Goal: Task Accomplishment & Management: Manage account settings

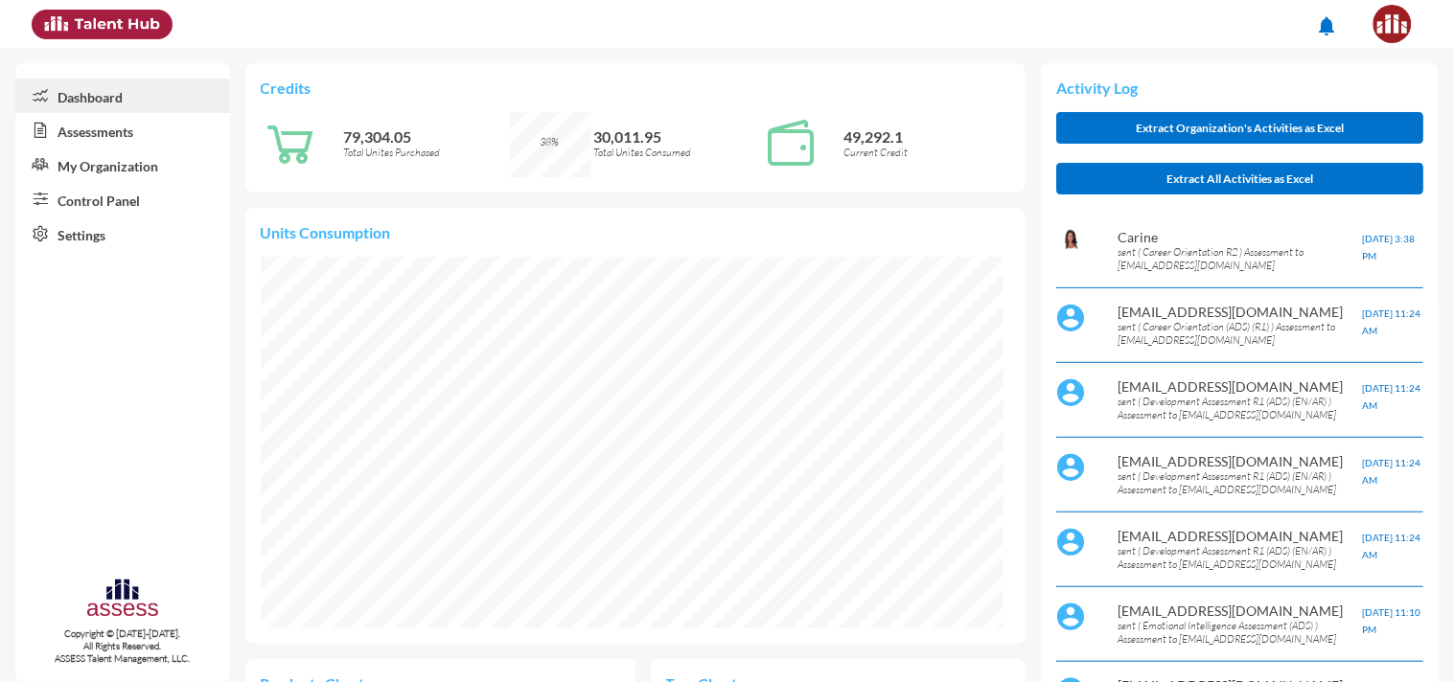
click at [136, 170] on link "My Organization" at bounding box center [122, 165] width 215 height 34
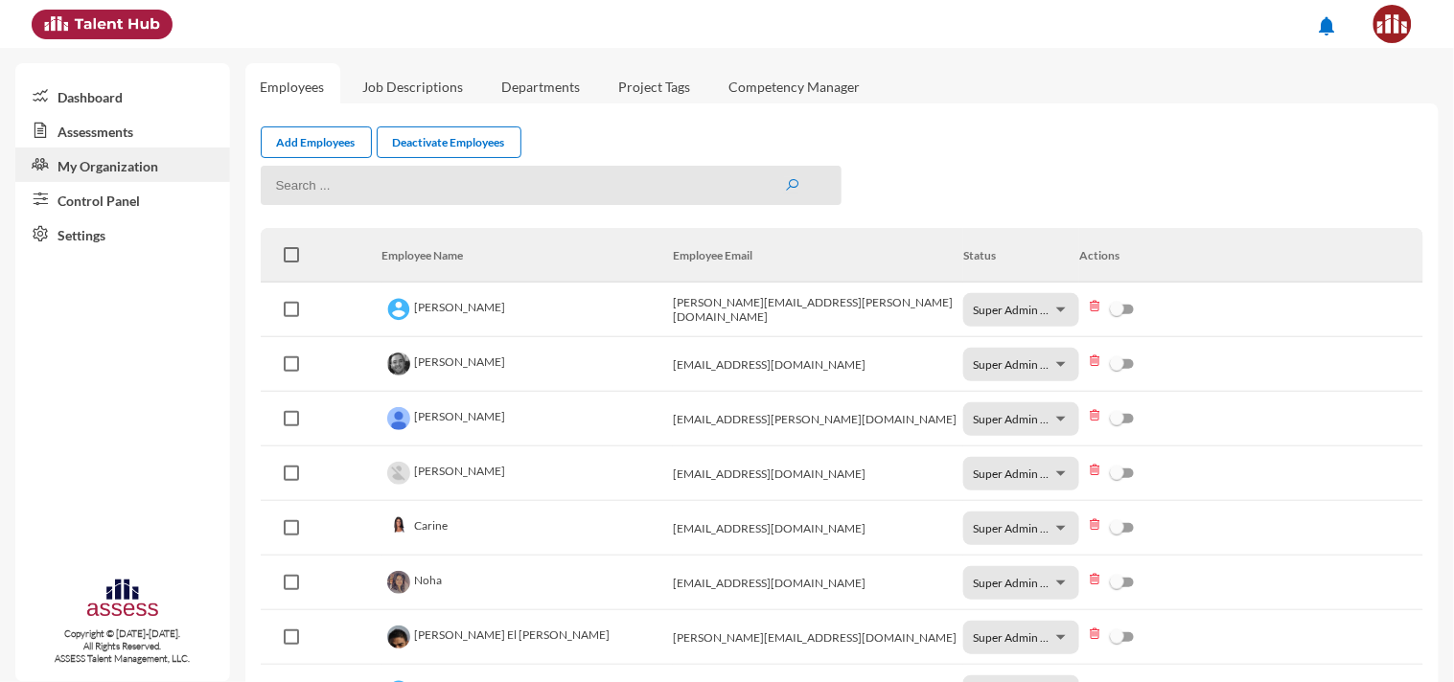
click at [142, 175] on link "My Organization" at bounding box center [122, 165] width 215 height 34
click at [1395, 32] on img at bounding box center [1392, 24] width 38 height 38
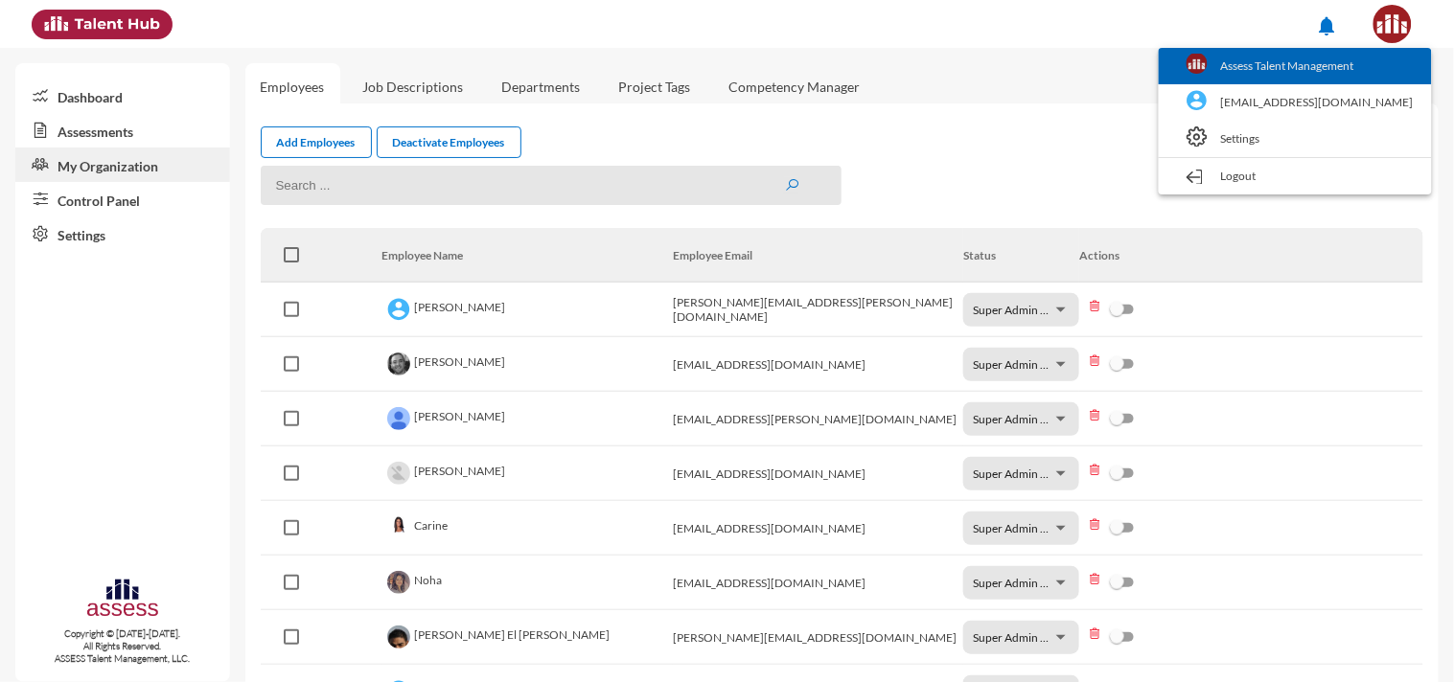
click at [1382, 65] on link "Assess Talent Management" at bounding box center [1295, 66] width 254 height 36
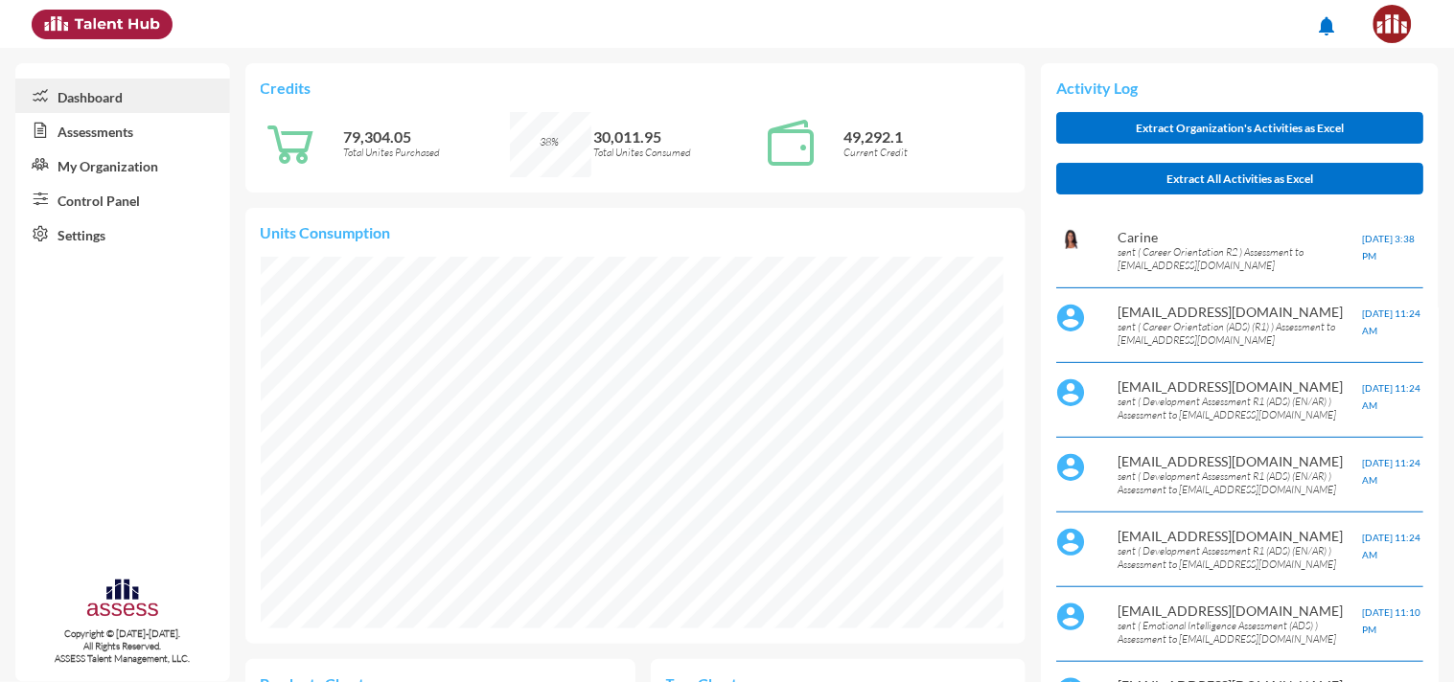
scroll to position [958155, 958154]
click at [103, 172] on link "My Organization" at bounding box center [122, 165] width 215 height 34
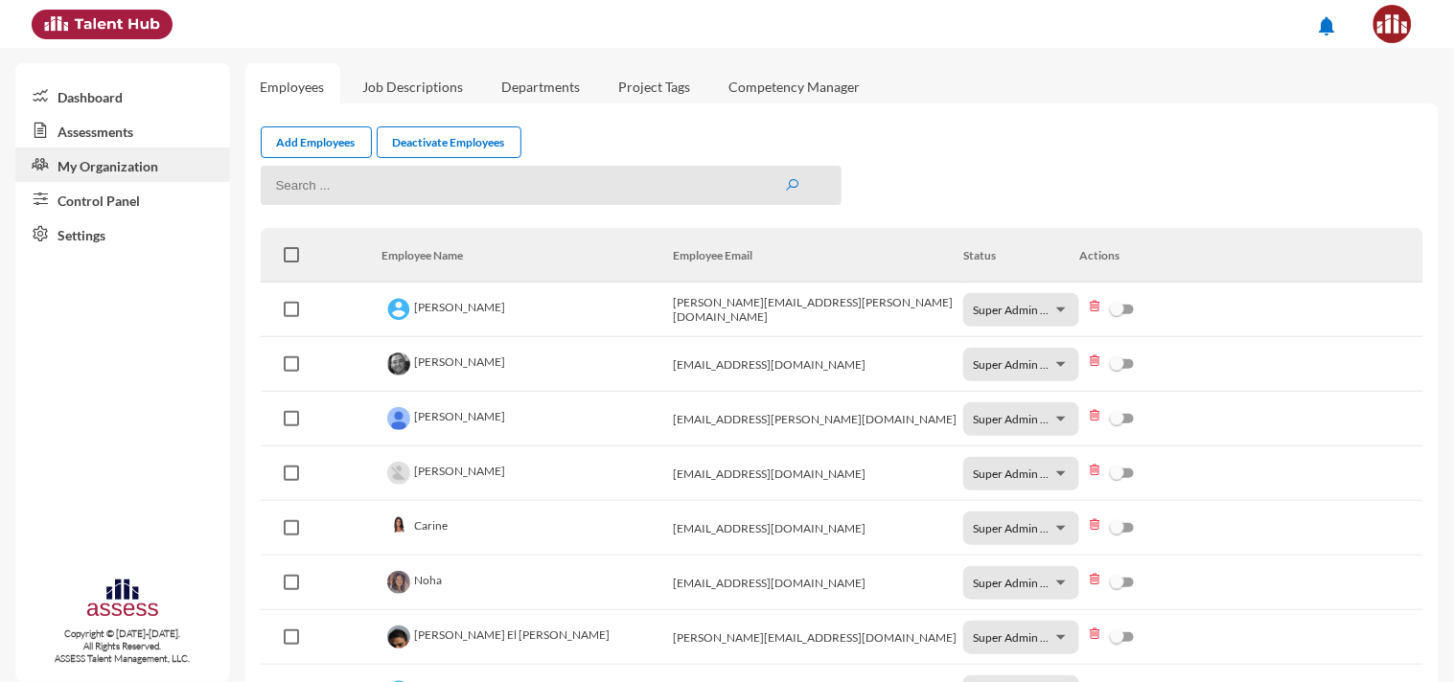
click at [1405, 20] on img at bounding box center [1392, 24] width 38 height 38
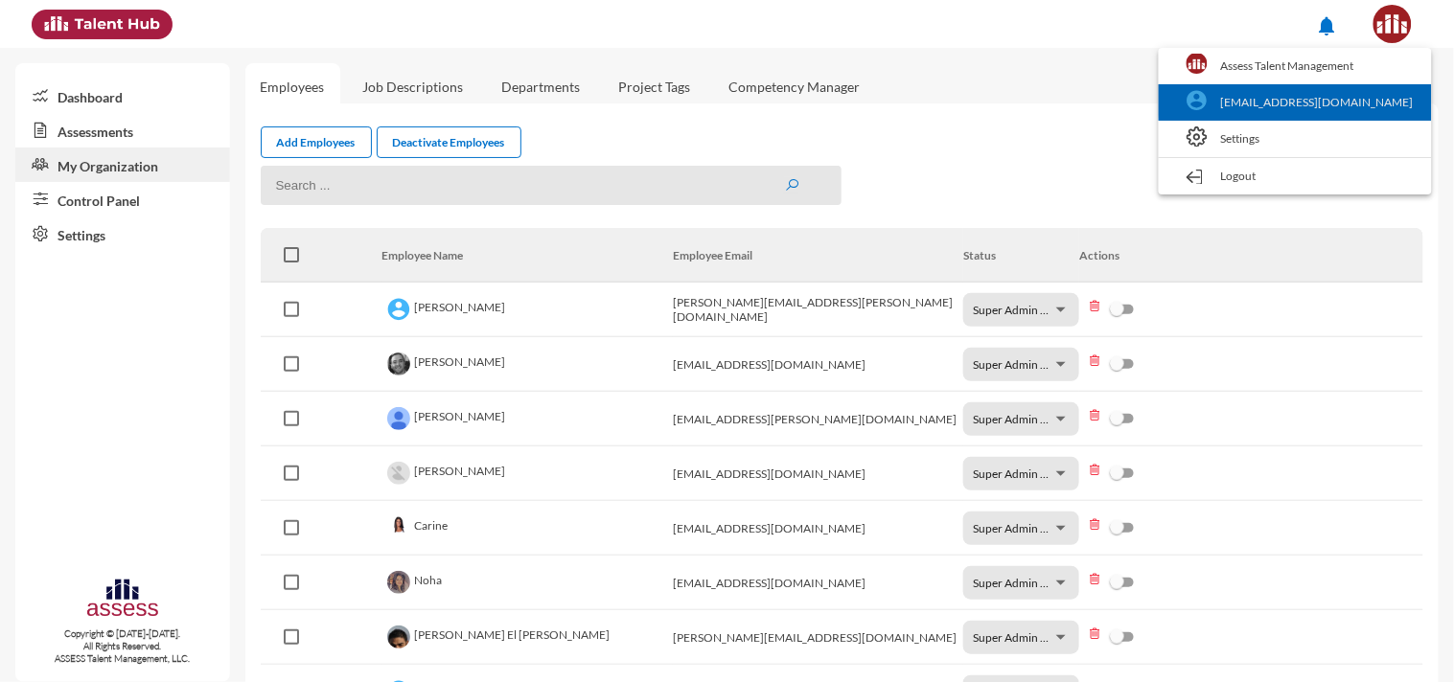
click at [1378, 97] on link "[EMAIL_ADDRESS][DOMAIN_NAME]" at bounding box center [1295, 102] width 254 height 36
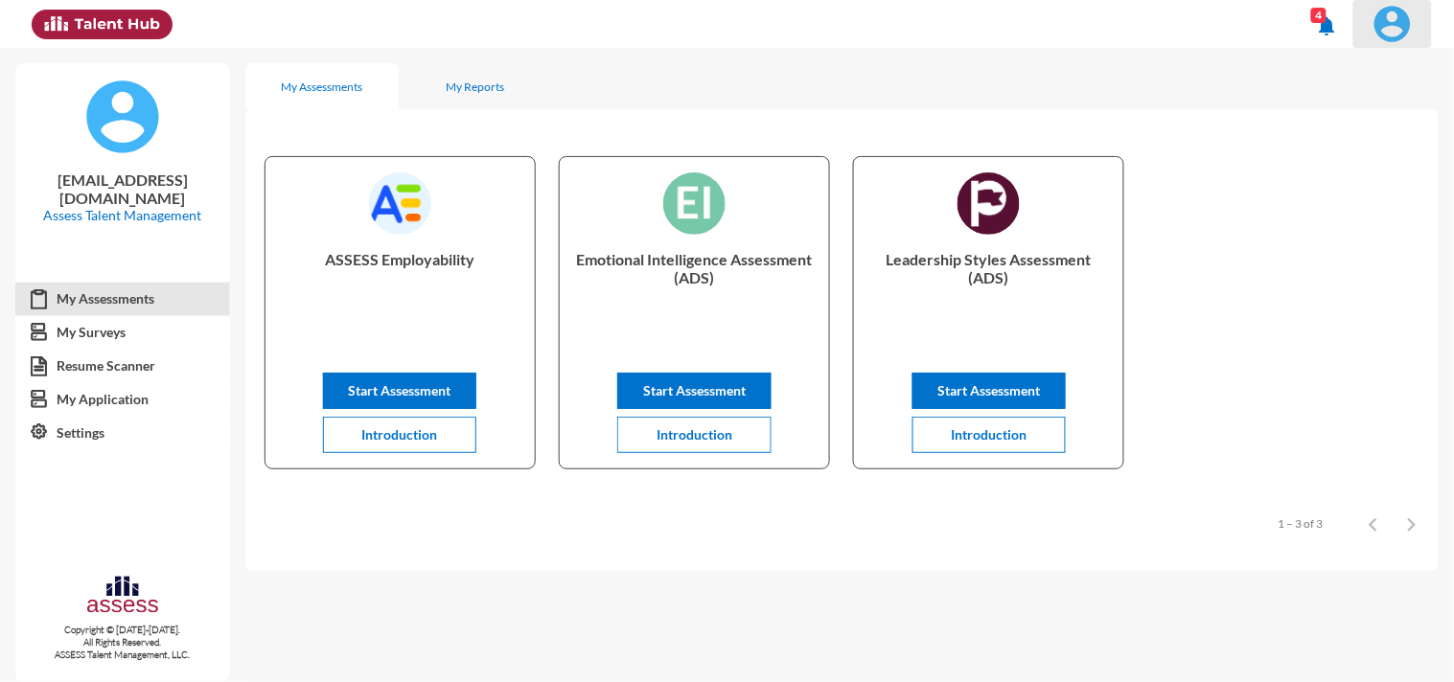
click at [1397, 26] on img at bounding box center [1392, 24] width 38 height 38
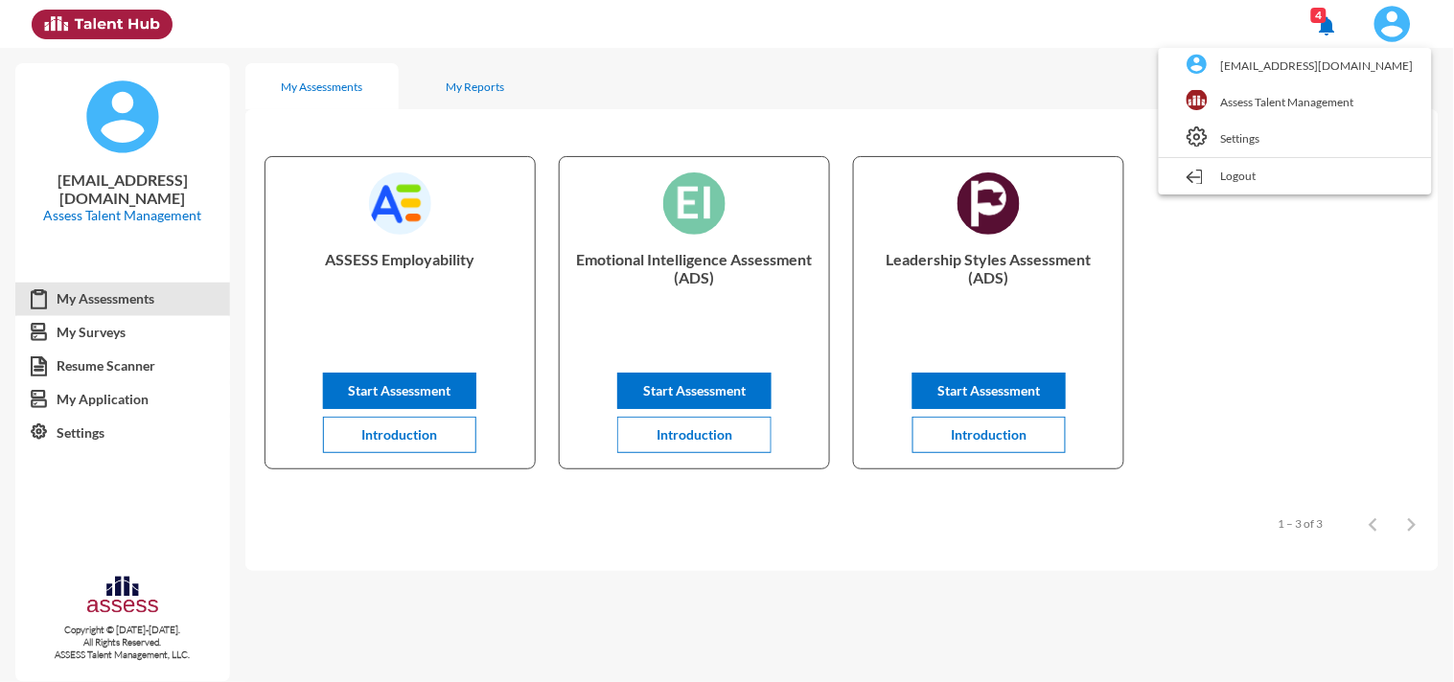
click at [1397, 26] on div at bounding box center [727, 341] width 1454 height 682
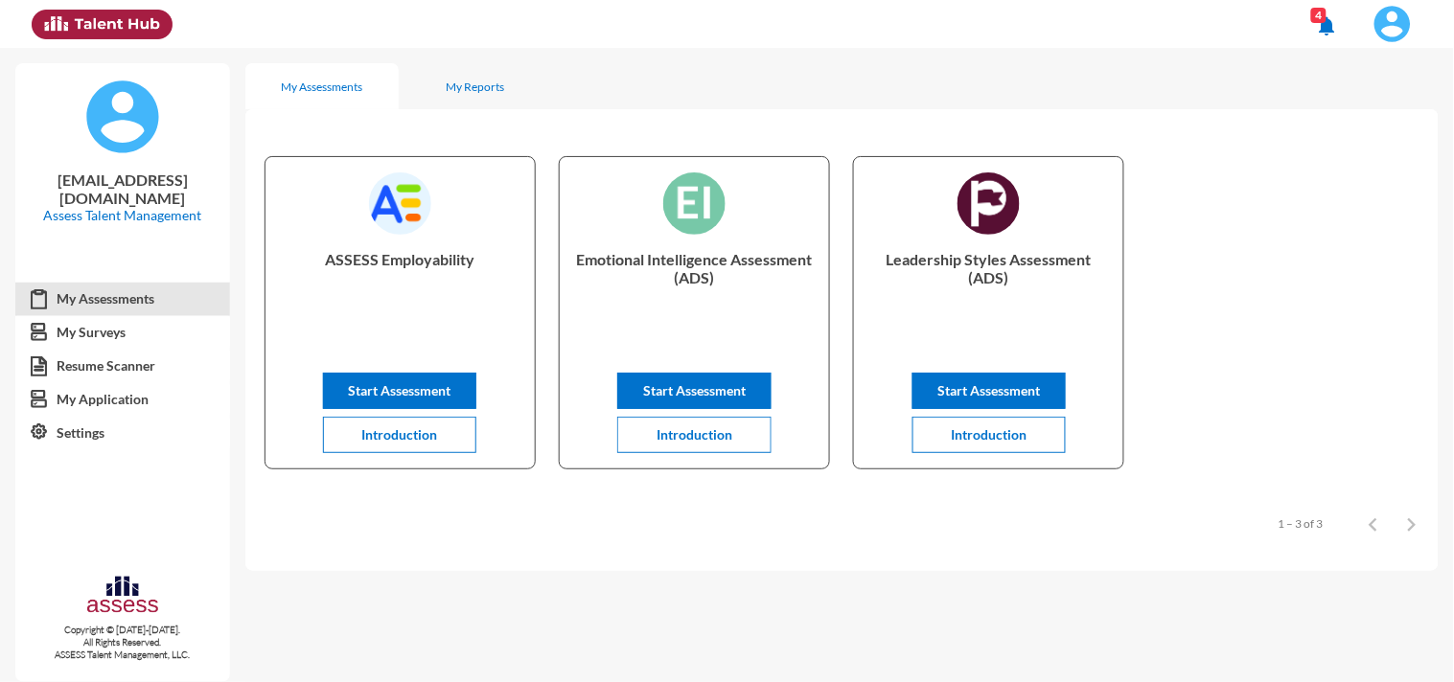
click at [111, 20] on img at bounding box center [102, 25] width 141 height 30
click at [1395, 25] on img at bounding box center [1392, 24] width 38 height 38
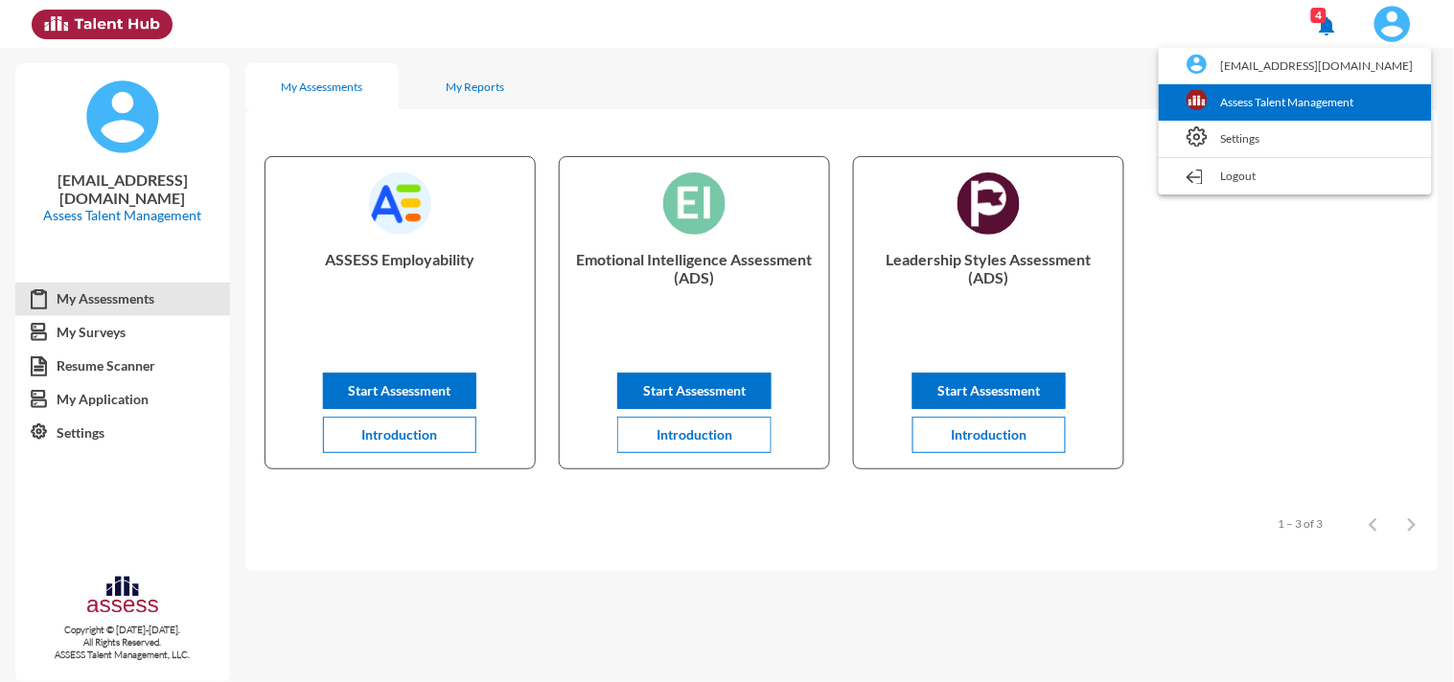
click at [1363, 90] on link "Assess Talent Management" at bounding box center [1295, 102] width 254 height 36
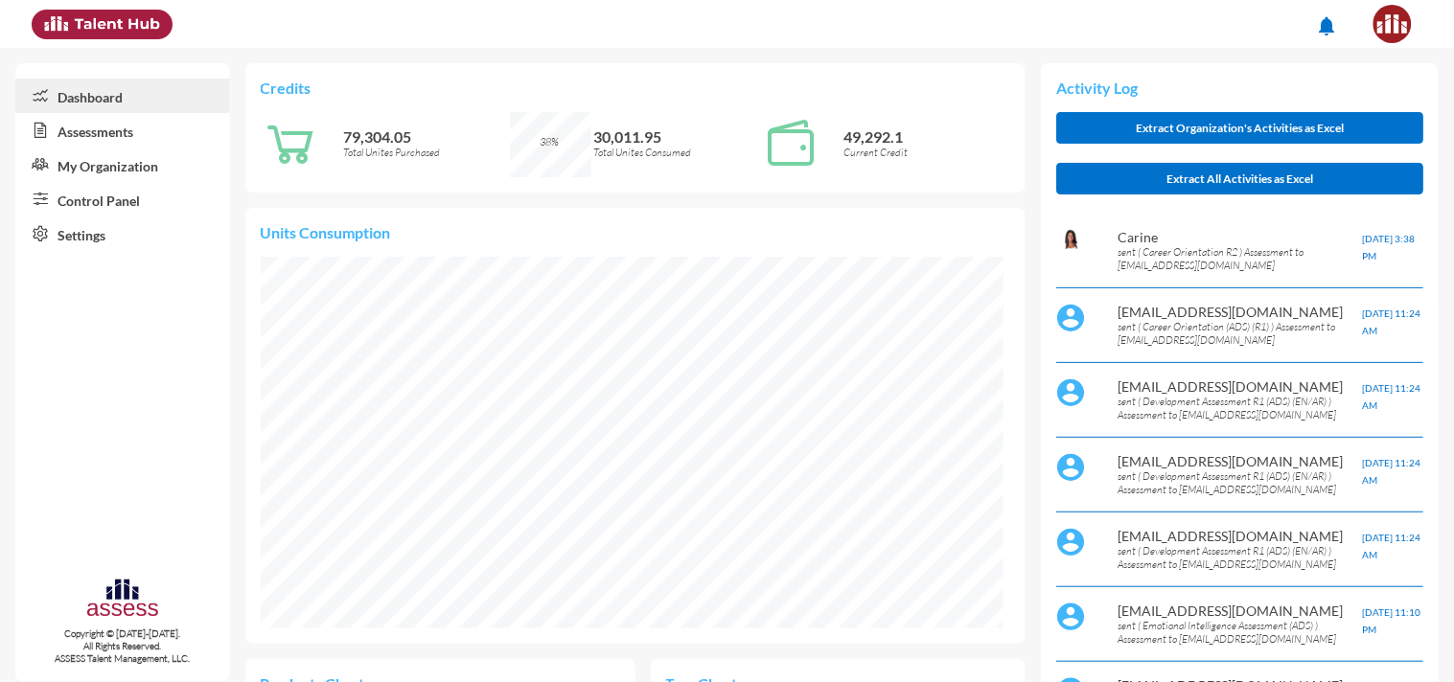
click at [100, 171] on link "My Organization" at bounding box center [122, 165] width 215 height 34
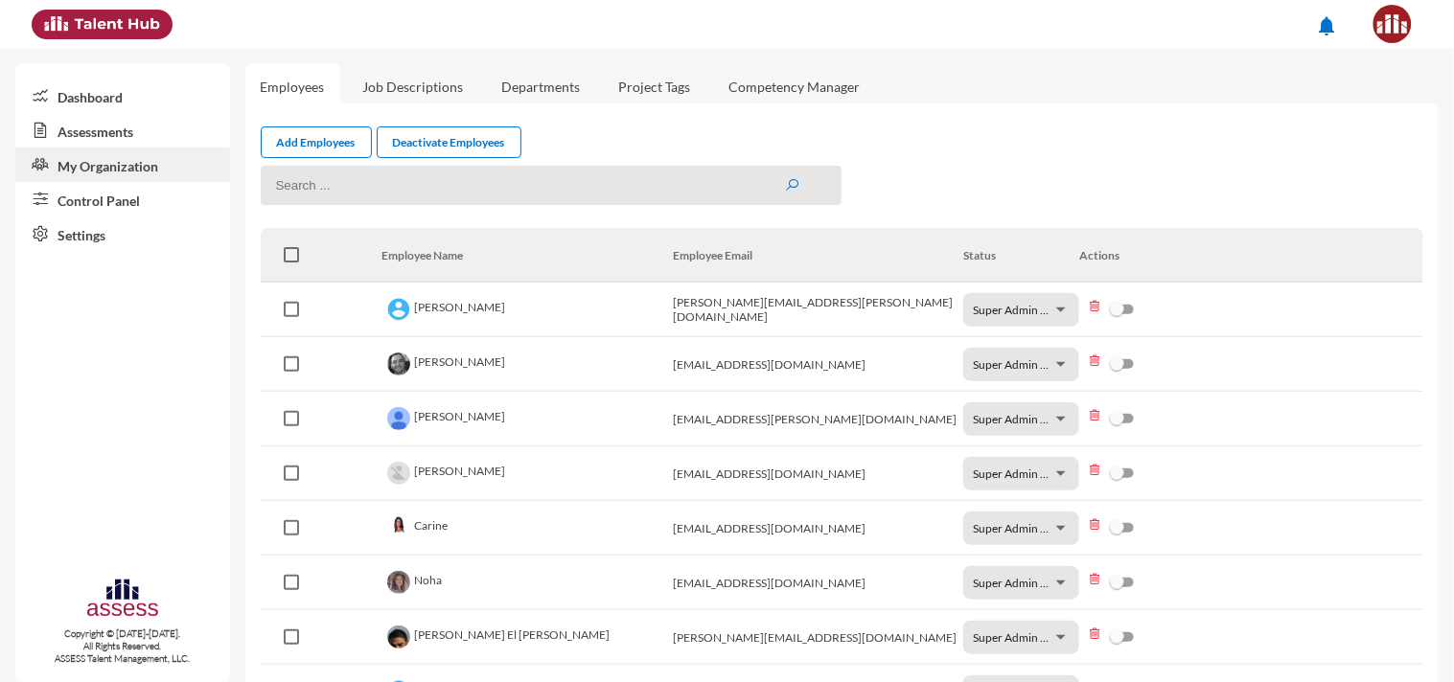
click at [400, 186] on input at bounding box center [552, 185] width 582 height 39
click at [784, 177] on button "submit" at bounding box center [791, 185] width 15 height 16
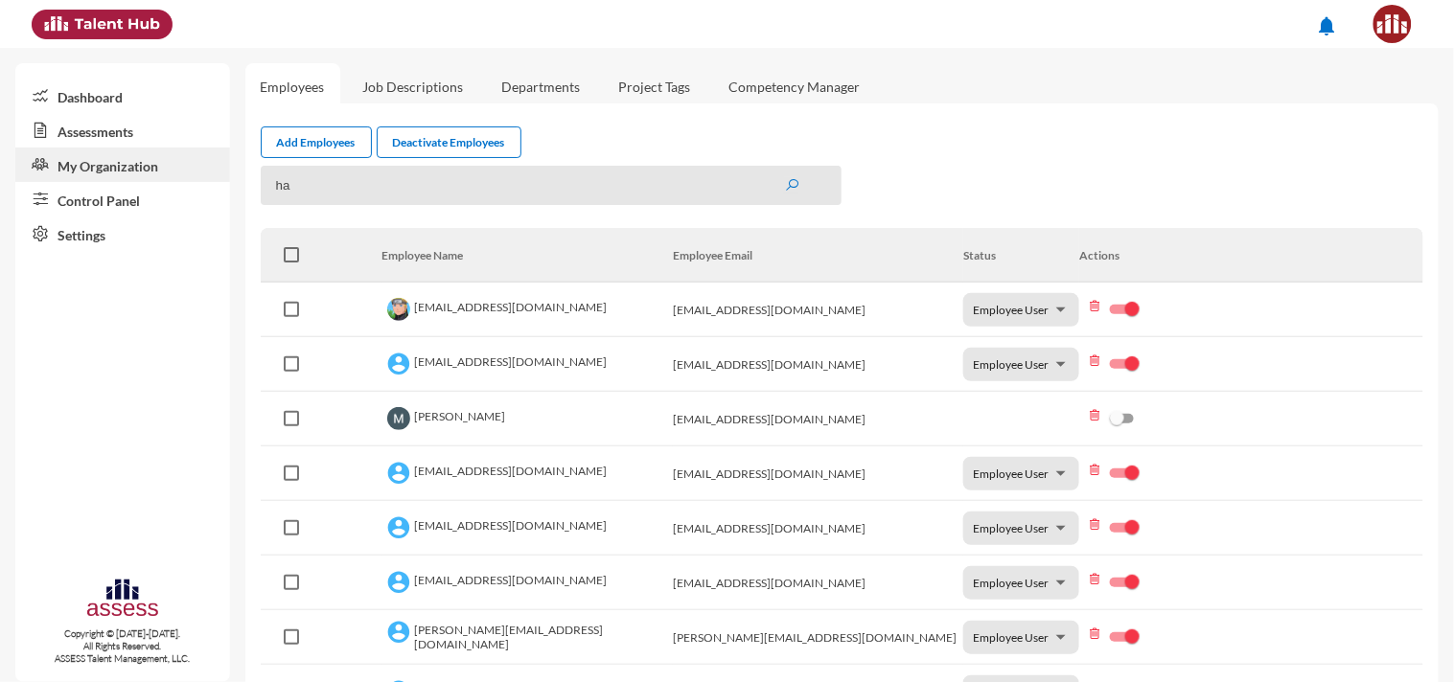
type input "h"
type input "hah"
click at [784, 177] on button "submit" at bounding box center [791, 185] width 15 height 16
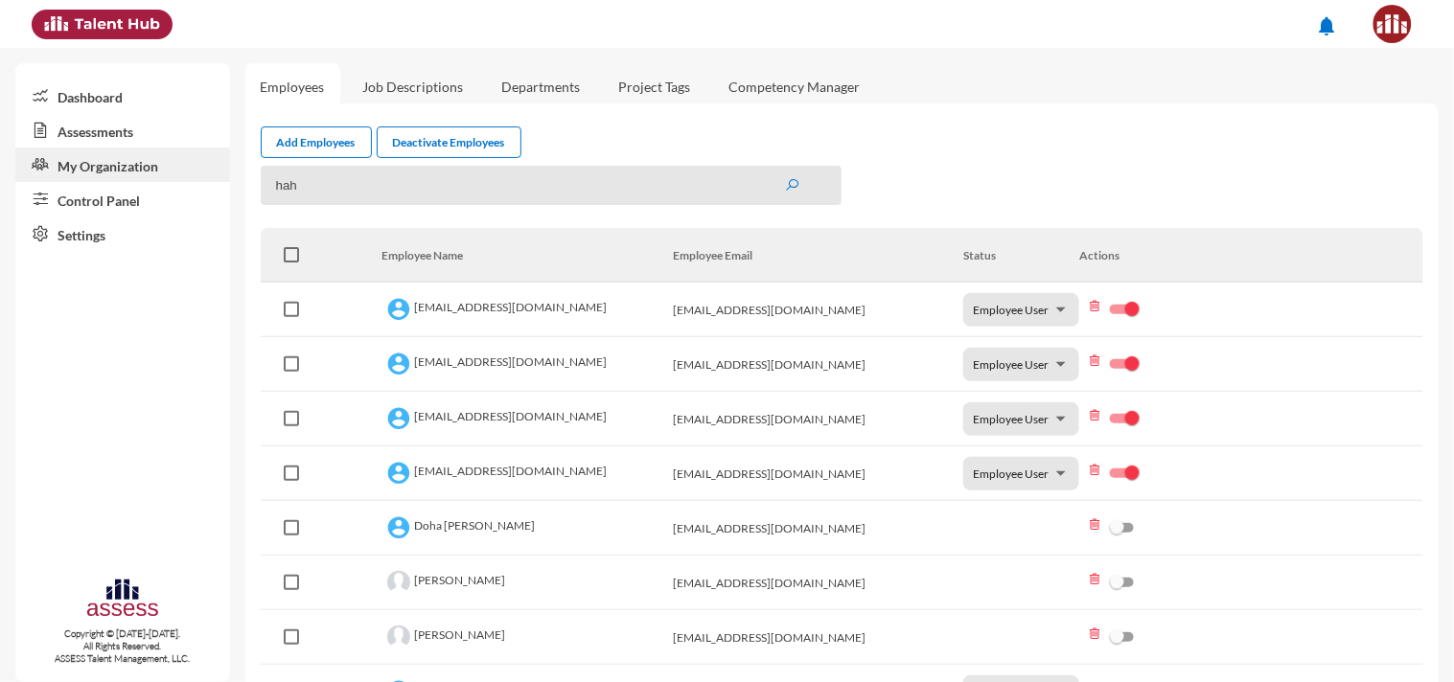
click at [1064, 309] on div at bounding box center [1079, 309] width 31 height 23
click at [290, 309] on span at bounding box center [291, 309] width 15 height 15
click at [290, 317] on input "checkbox" at bounding box center [290, 317] width 1 height 1
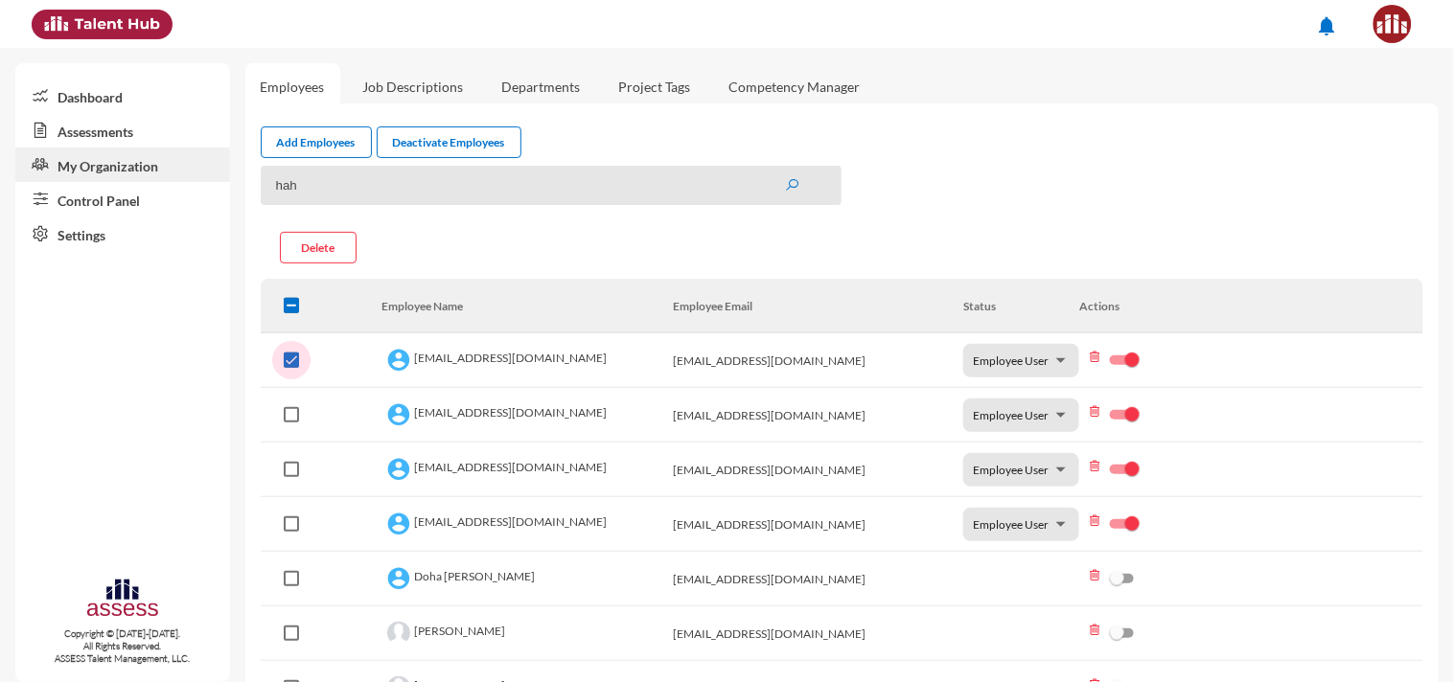
click at [291, 355] on span at bounding box center [291, 360] width 15 height 15
click at [291, 368] on input "checkbox" at bounding box center [290, 368] width 1 height 1
checkbox input "false"
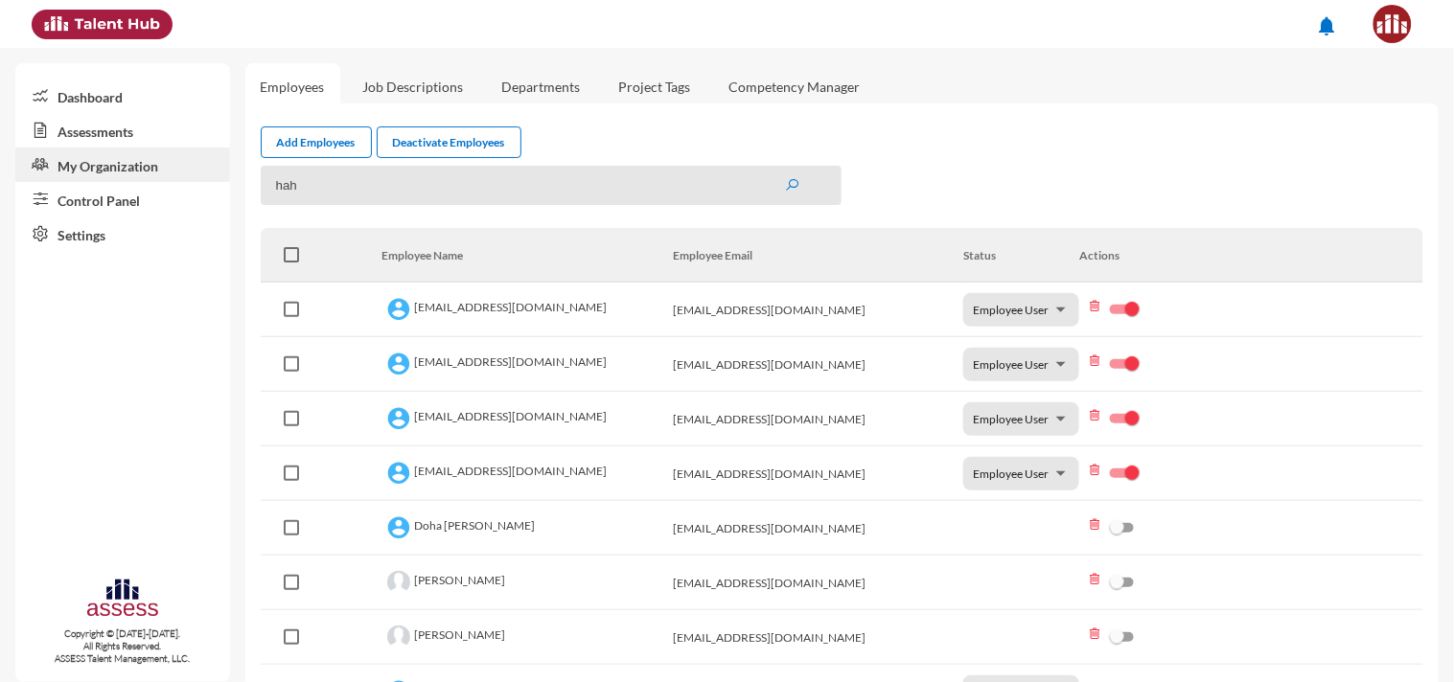
click at [88, 99] on link "Dashboard" at bounding box center [122, 96] width 215 height 34
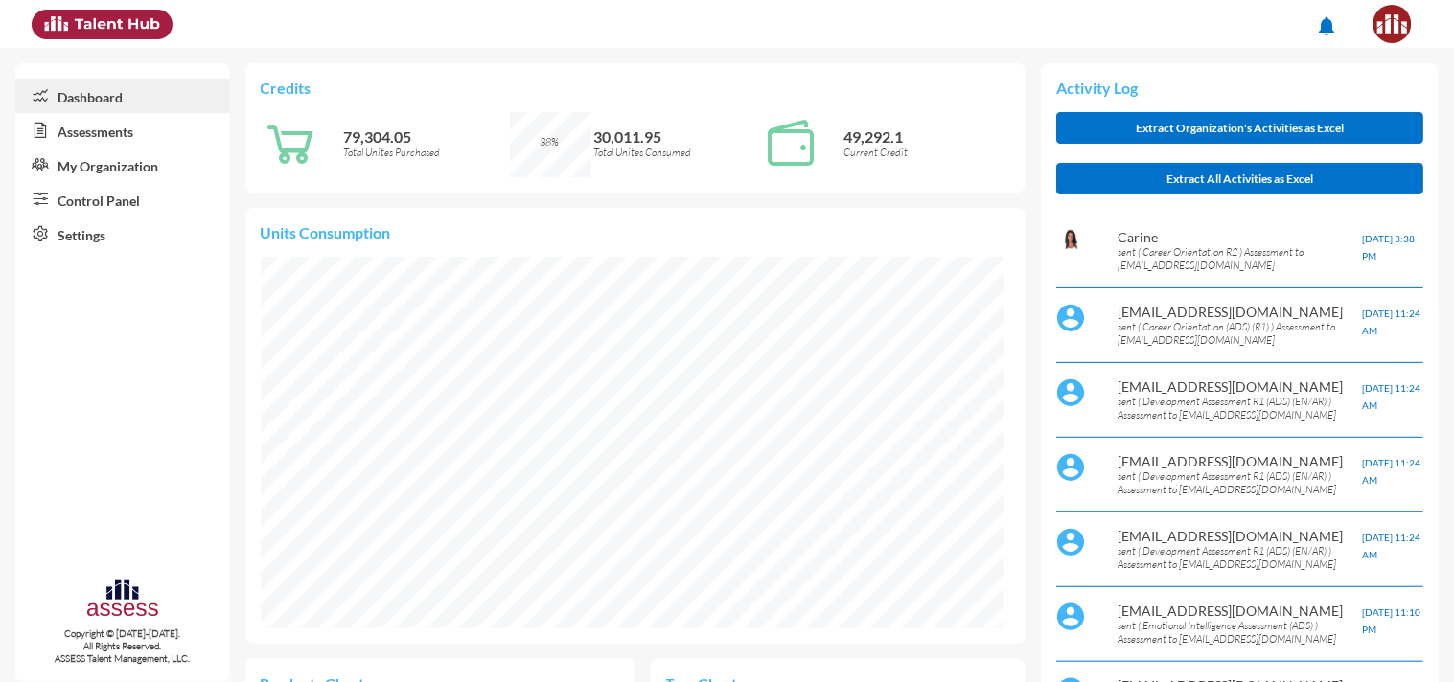
scroll to position [958155, 958154]
click at [98, 102] on link "Dashboard" at bounding box center [122, 96] width 215 height 34
click at [103, 125] on link "Assessments" at bounding box center [122, 130] width 215 height 34
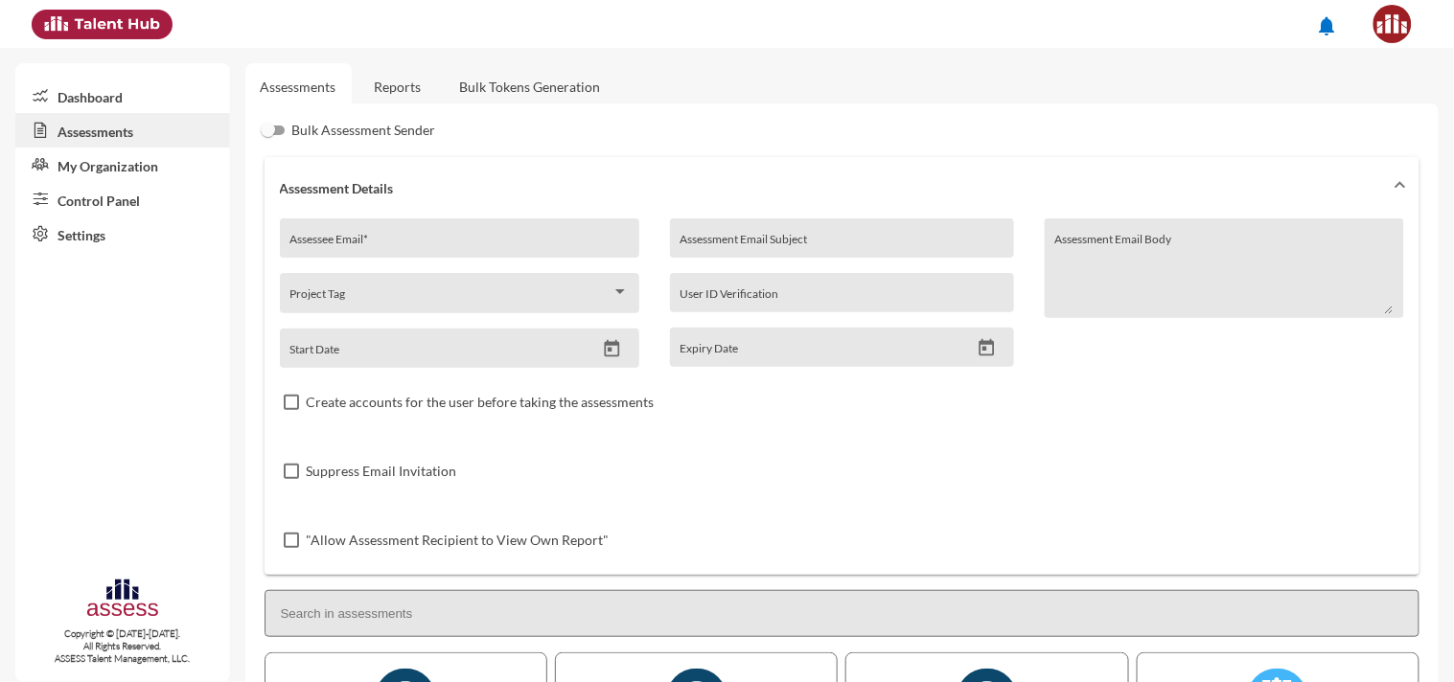
click at [120, 198] on link "Control Panel" at bounding box center [122, 199] width 215 height 34
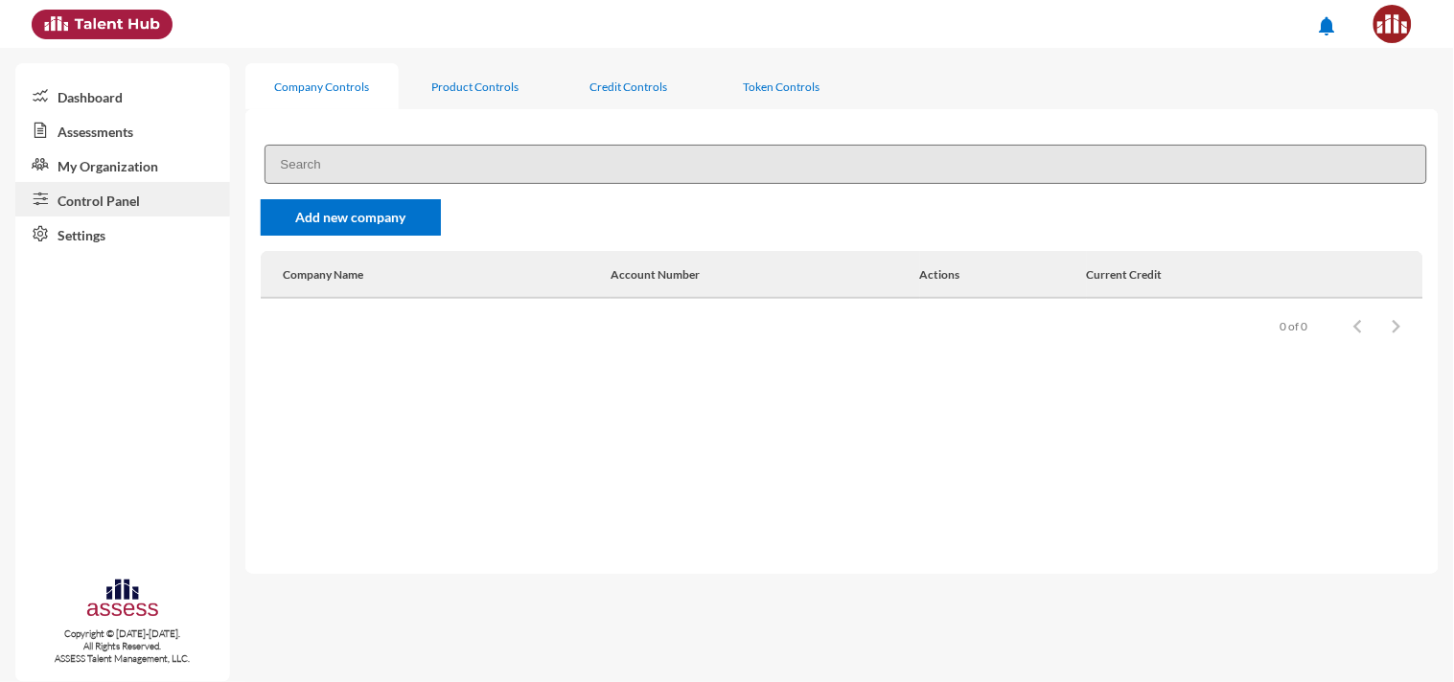
click at [111, 230] on link "Settings" at bounding box center [122, 234] width 215 height 34
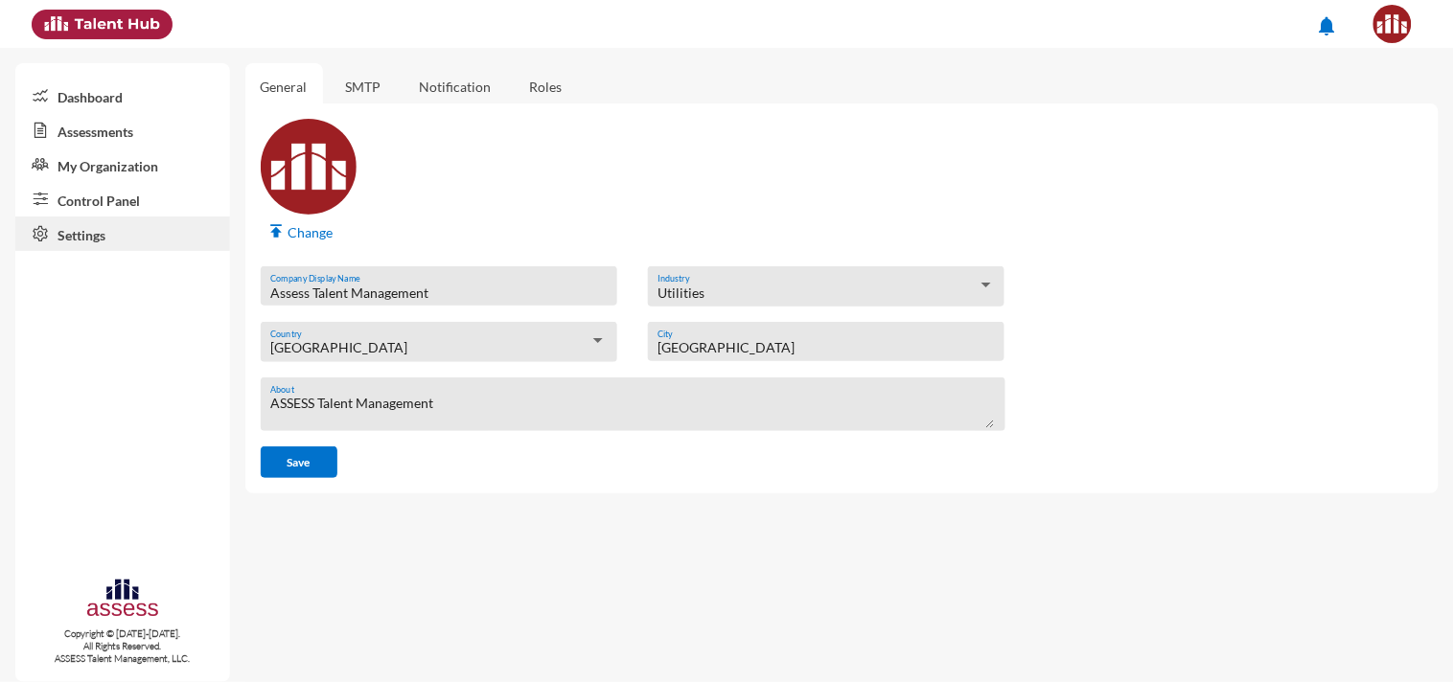
click at [379, 80] on link "SMTP" at bounding box center [364, 86] width 66 height 47
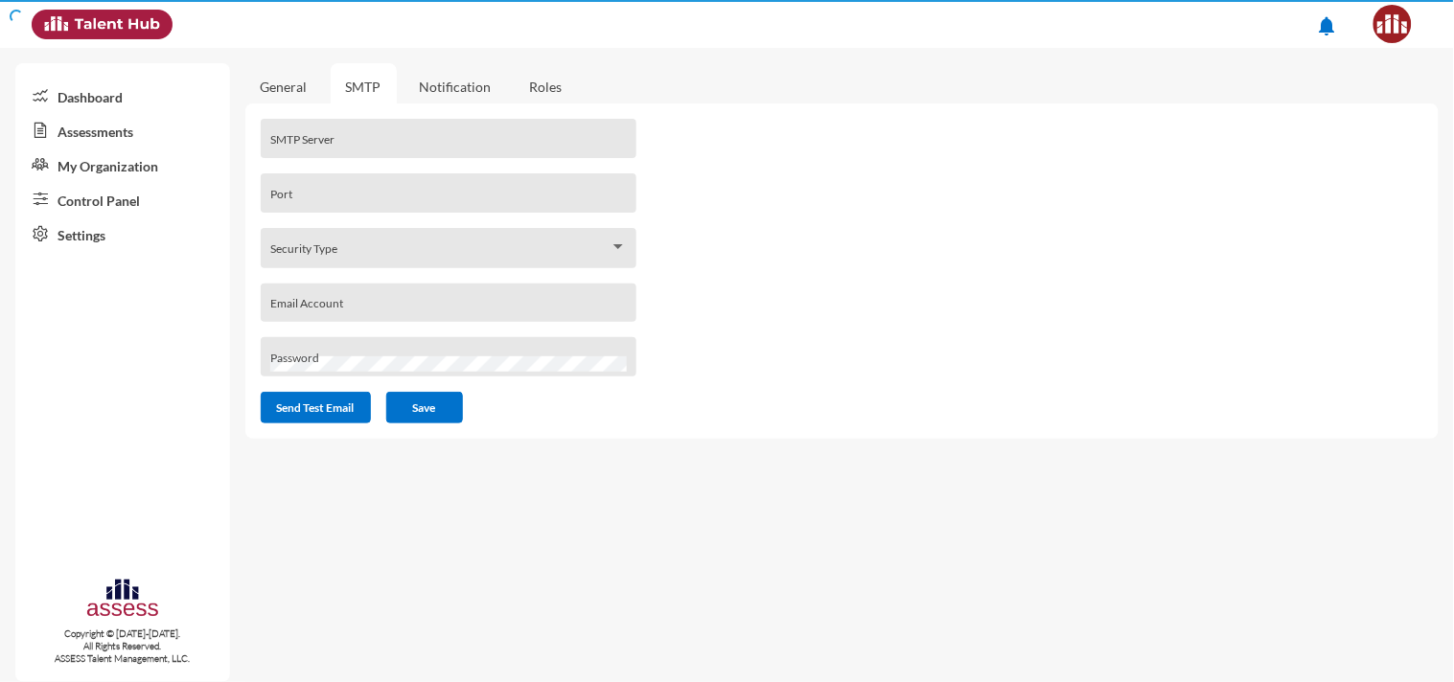
type input "[EMAIL_ADDRESS][DOMAIN_NAME]"
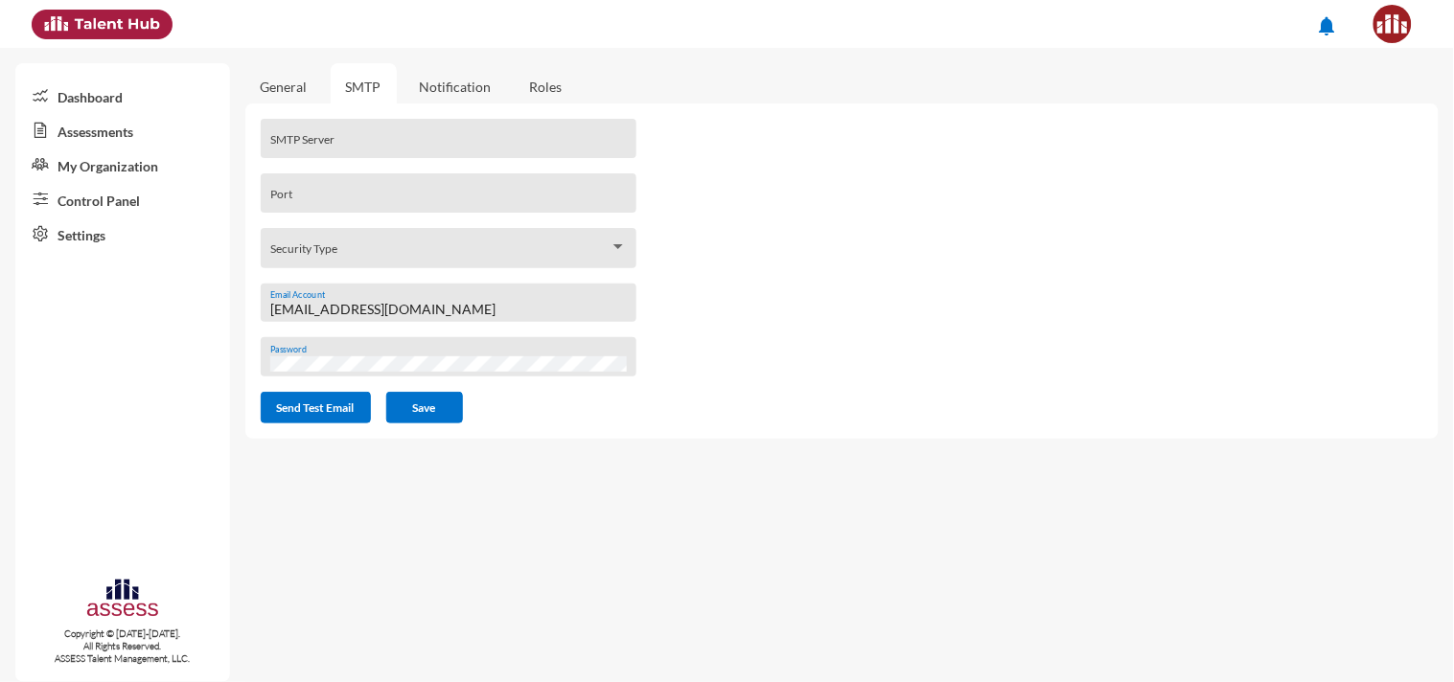
click at [1377, 15] on img at bounding box center [1392, 24] width 38 height 38
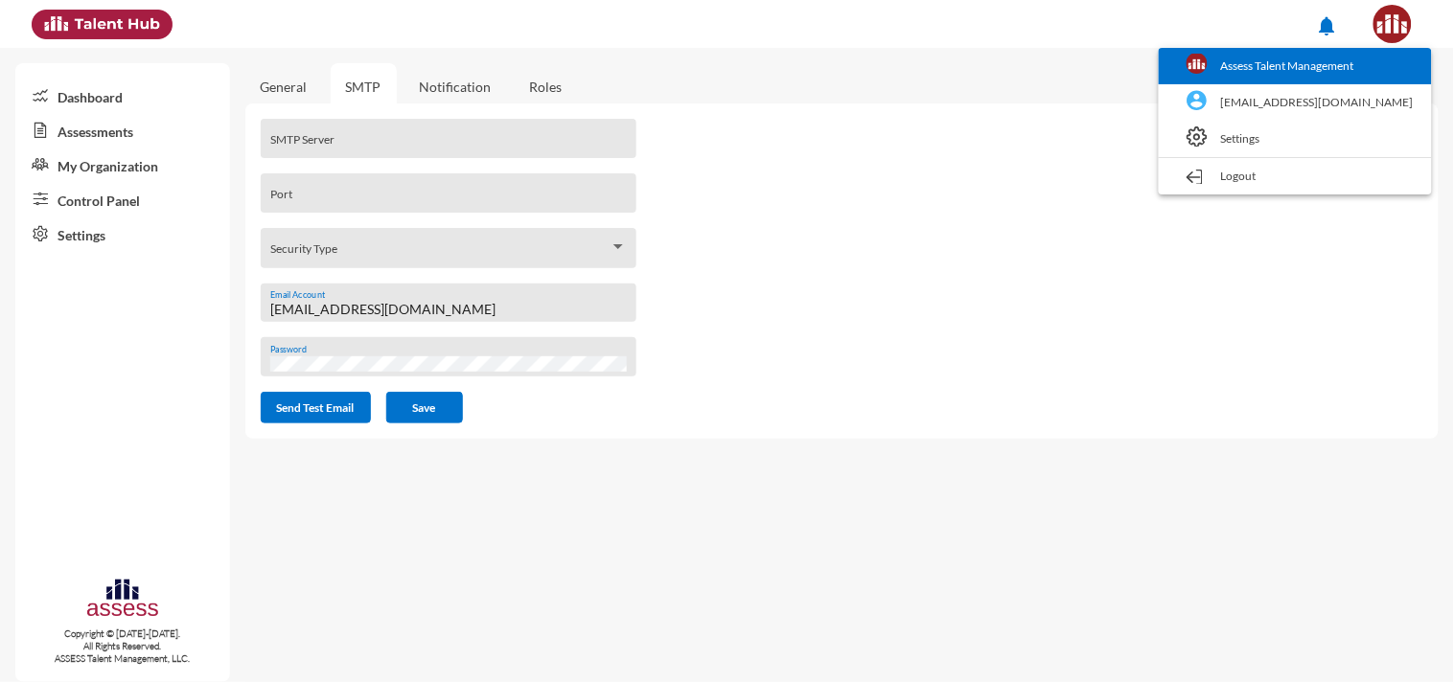
click at [1356, 62] on link "Assess Talent Management" at bounding box center [1295, 66] width 254 height 36
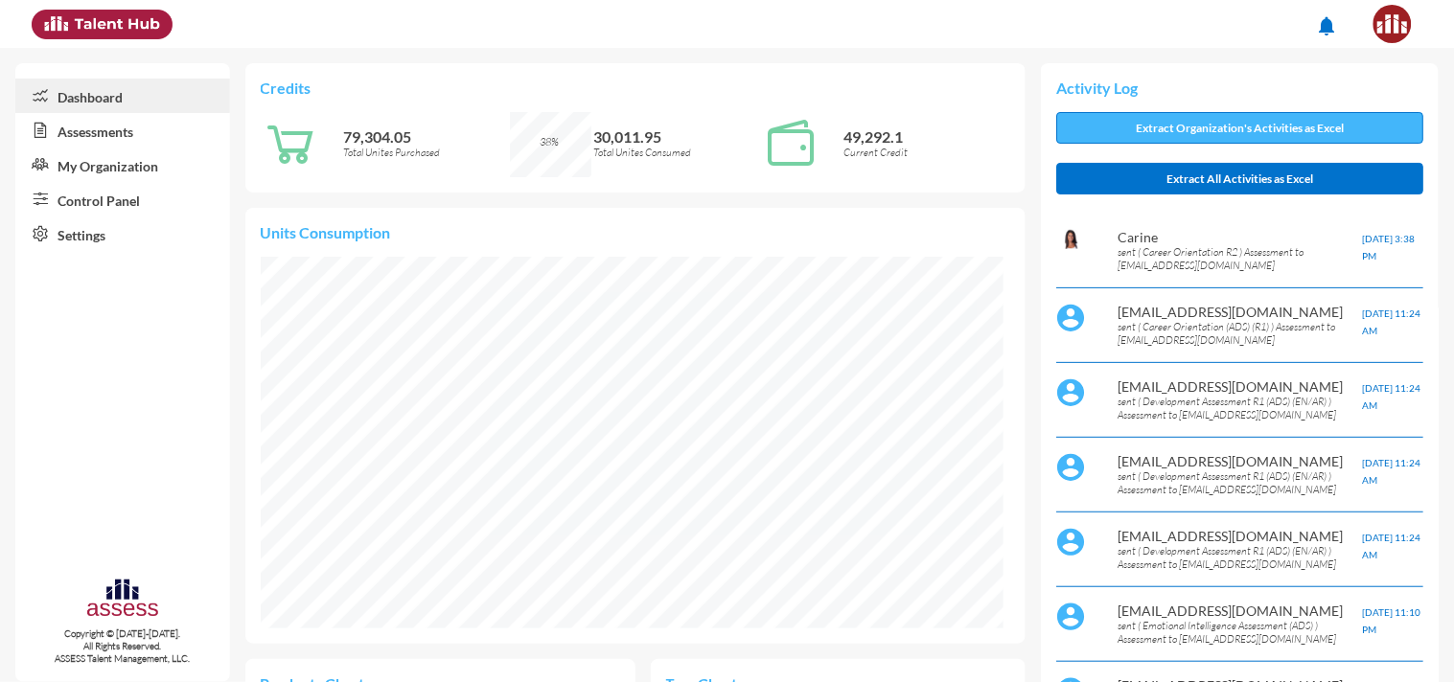
scroll to position [45, 45]
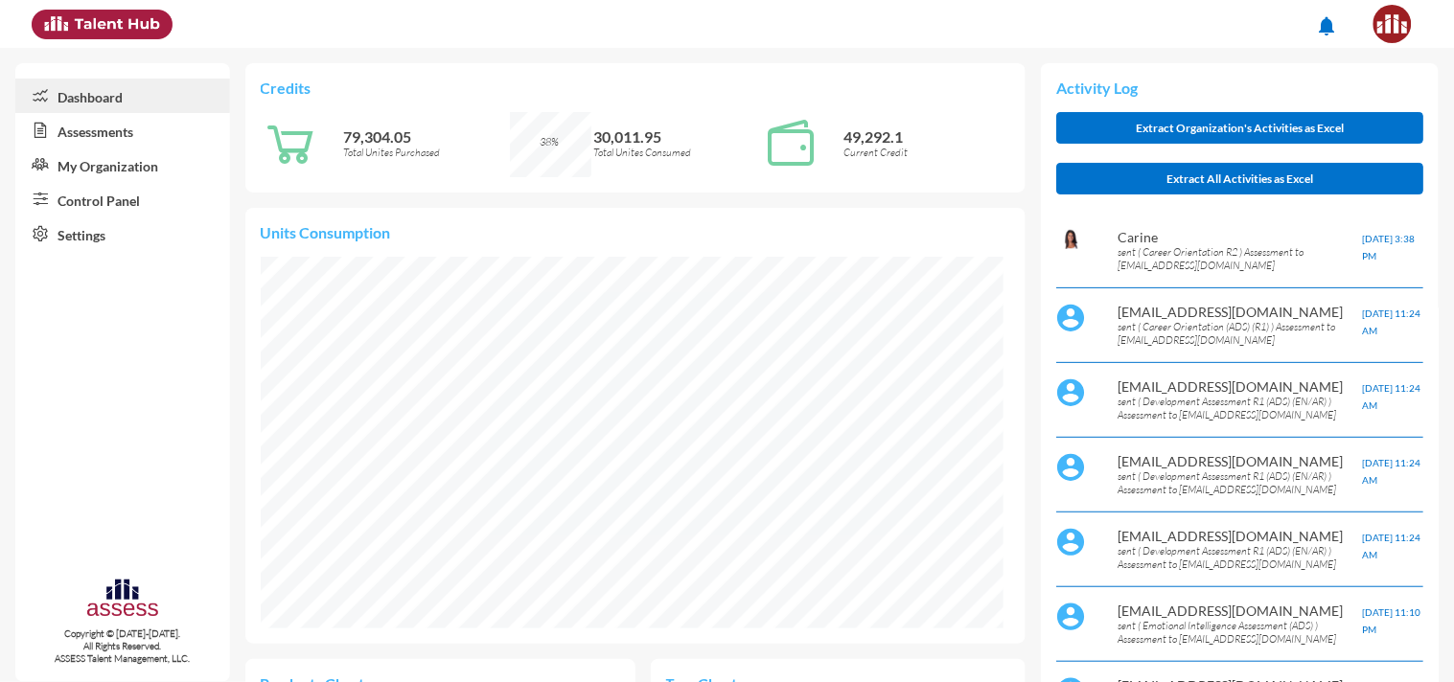
click at [90, 127] on link "Assessments" at bounding box center [122, 130] width 215 height 34
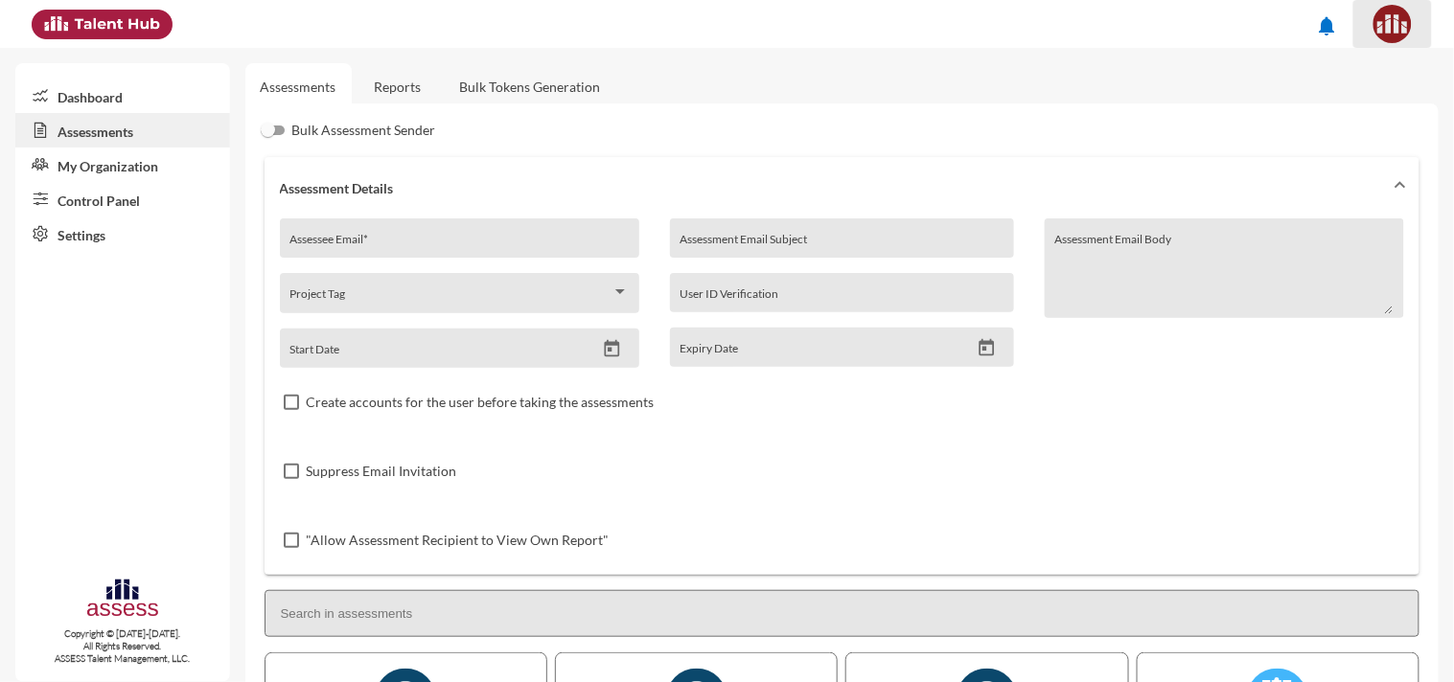
click at [1390, 30] on img at bounding box center [1392, 24] width 38 height 38
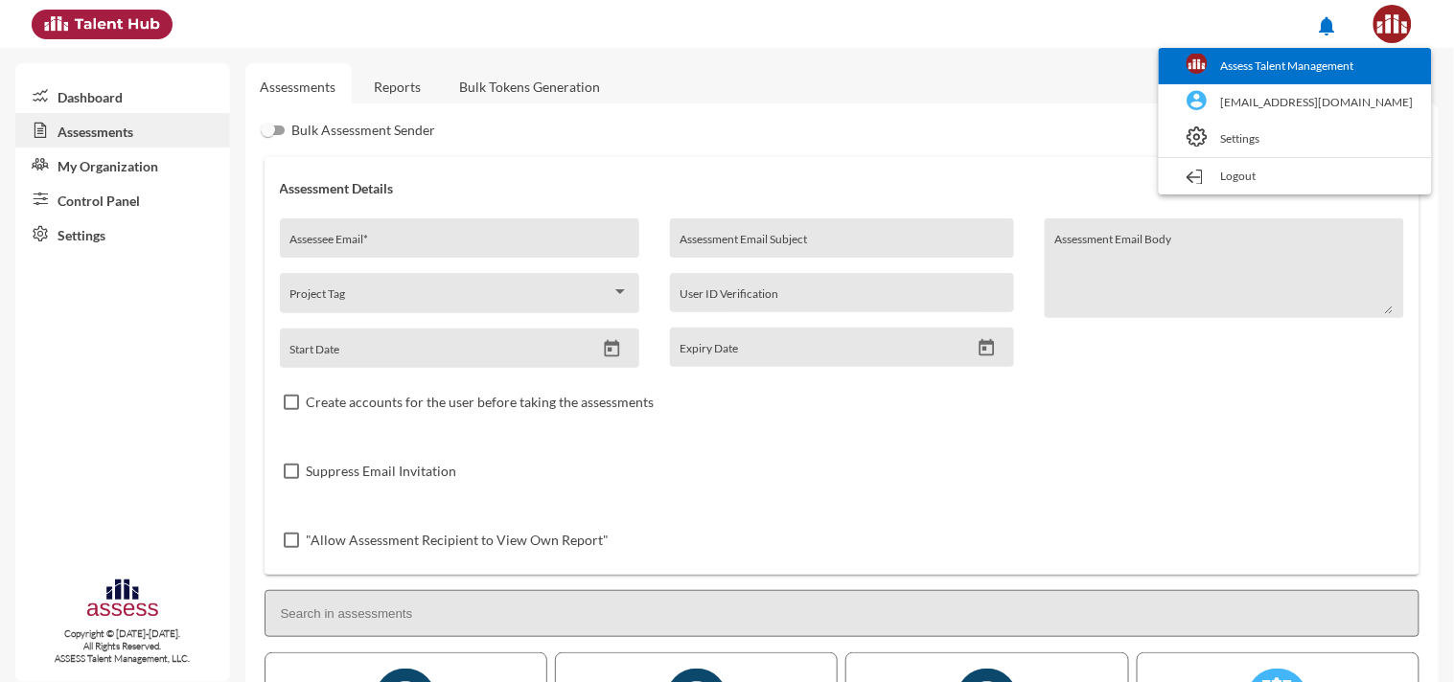
click at [1361, 75] on link "Assess Talent Management" at bounding box center [1295, 66] width 254 height 36
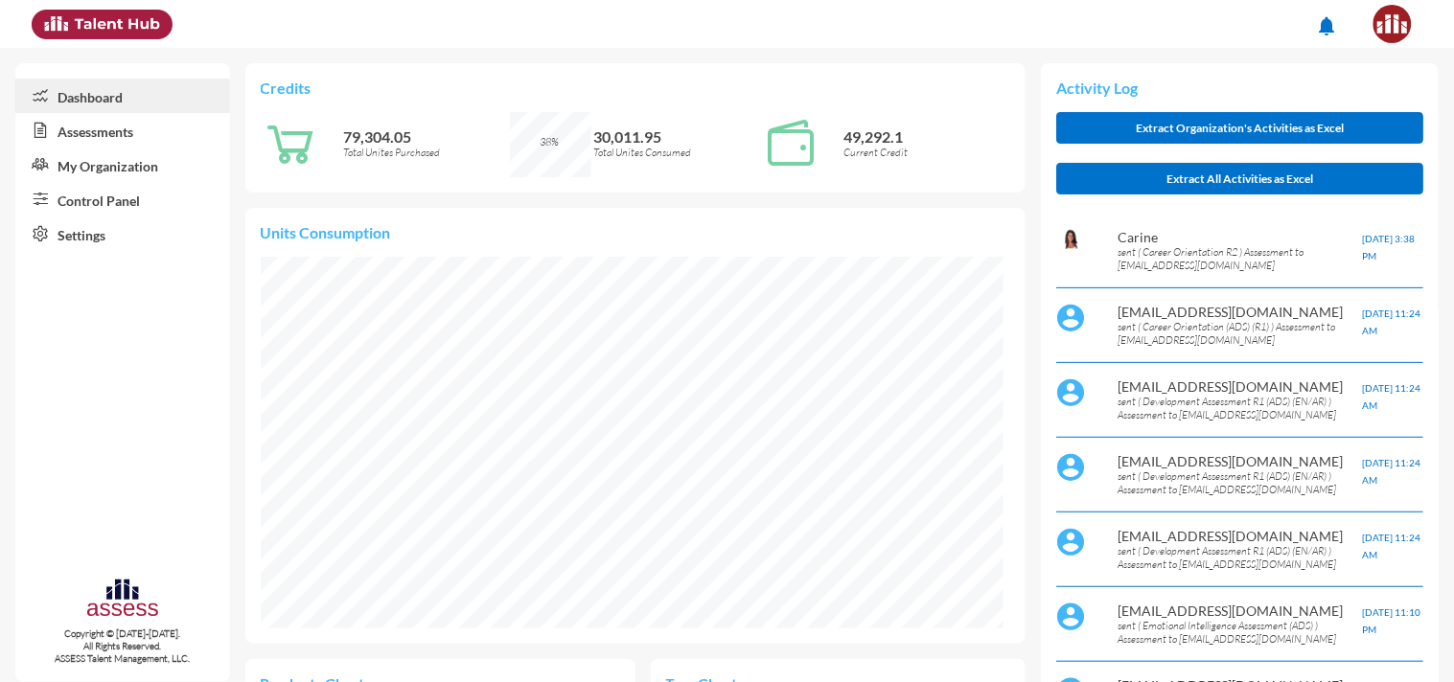
scroll to position [958155, 958154]
